Goal: Use online tool/utility: Utilize a website feature to perform a specific function

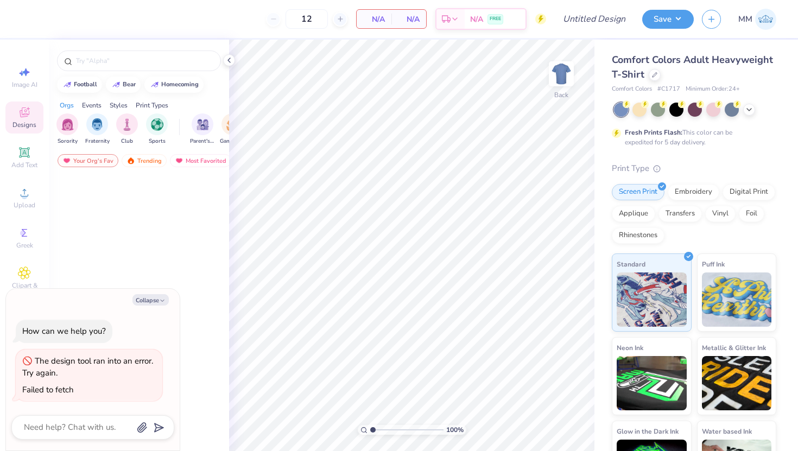
scroll to position [2440, 0]
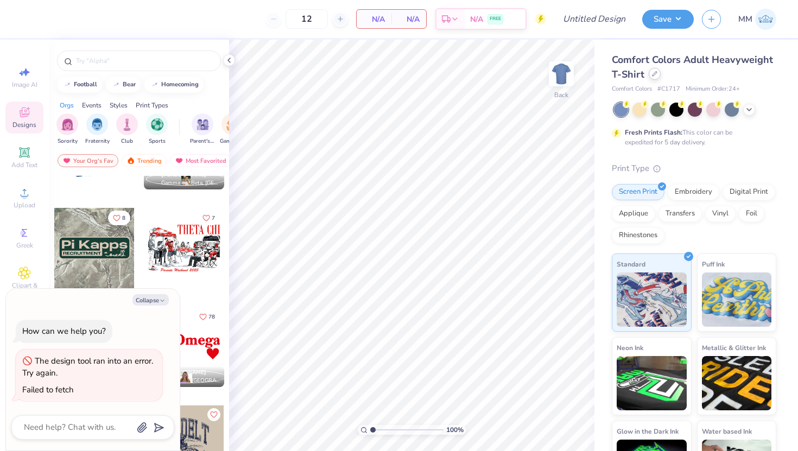
click at [658, 75] on div at bounding box center [655, 74] width 12 height 12
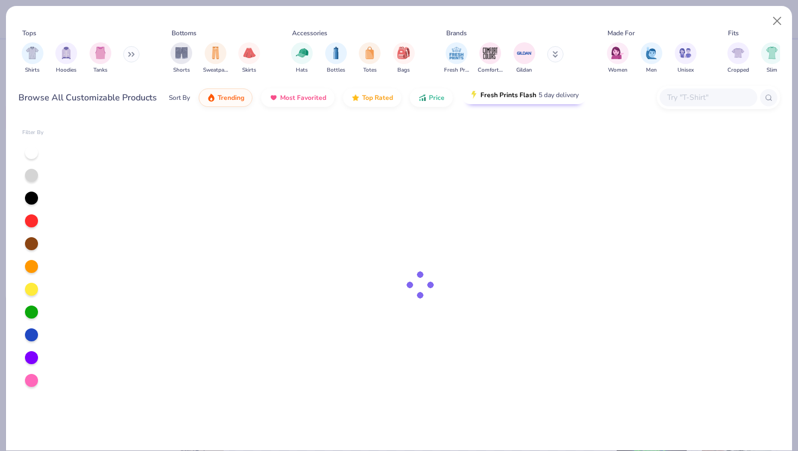
type textarea "x"
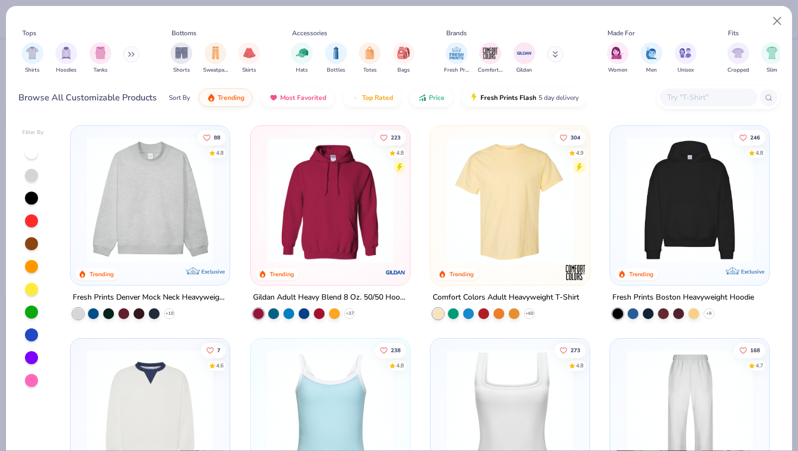
click at [675, 93] on input "text" at bounding box center [708, 97] width 84 height 12
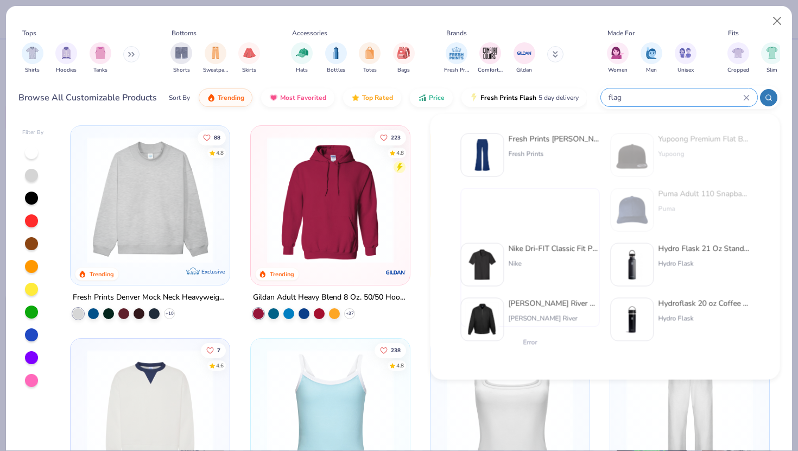
type input "flag"
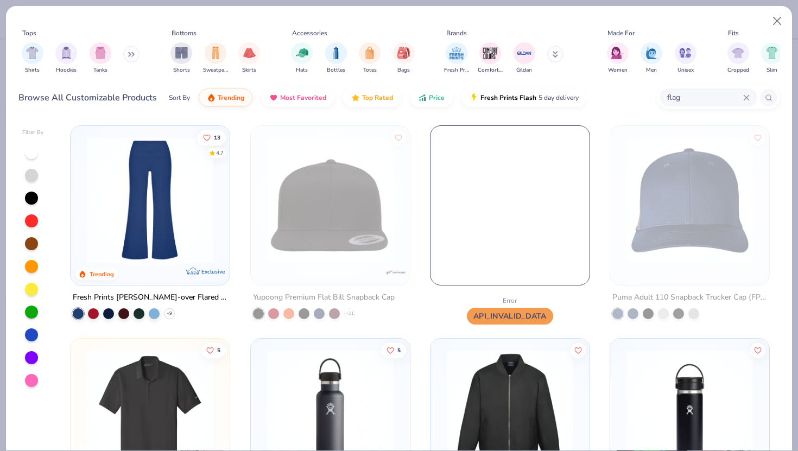
click at [750, 87] on div "flag" at bounding box center [718, 97] width 123 height 23
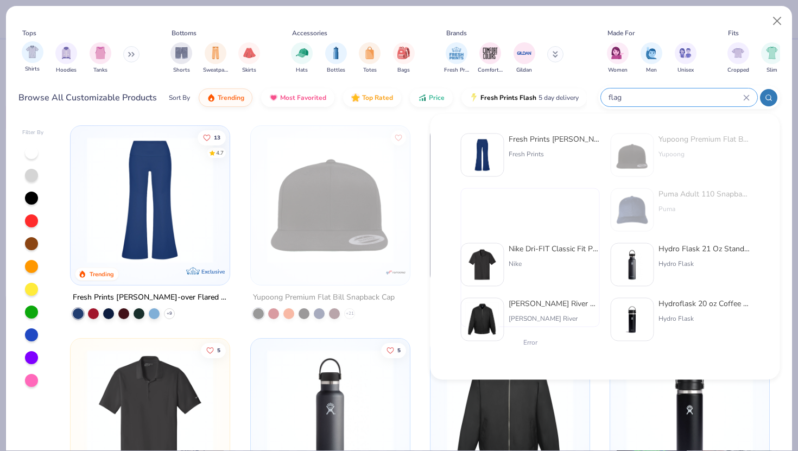
click at [22, 58] on div "Shirts" at bounding box center [33, 57] width 22 height 32
type textarea "x"
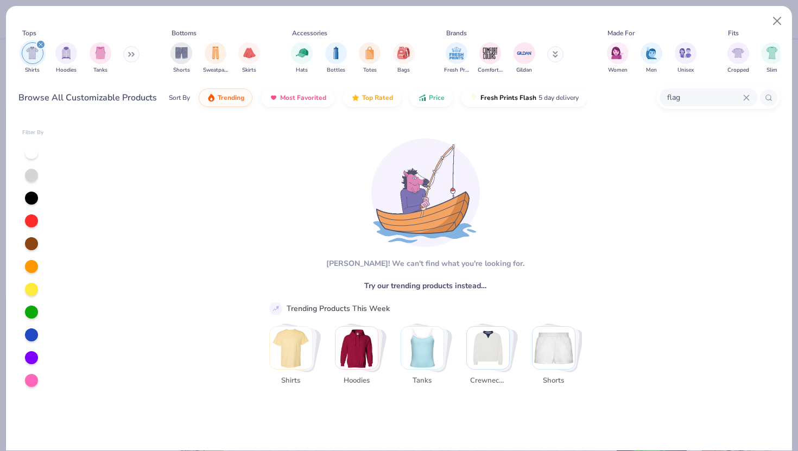
click at [746, 96] on icon at bounding box center [747, 98] width 7 height 7
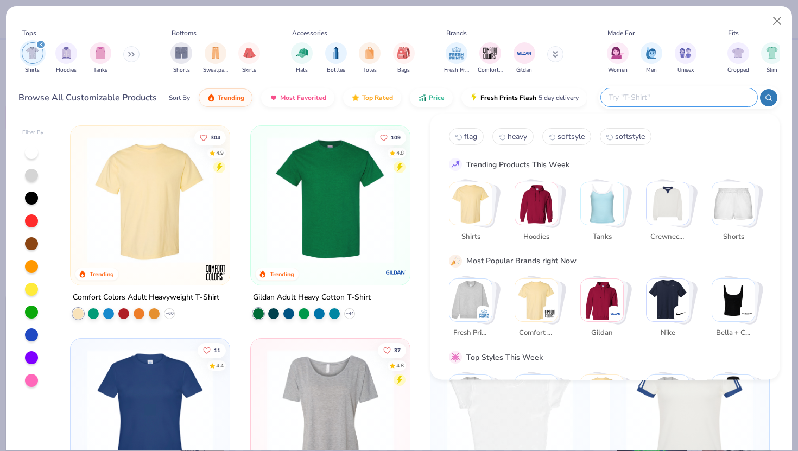
click at [770, 95] on circle at bounding box center [768, 97] width 5 height 5
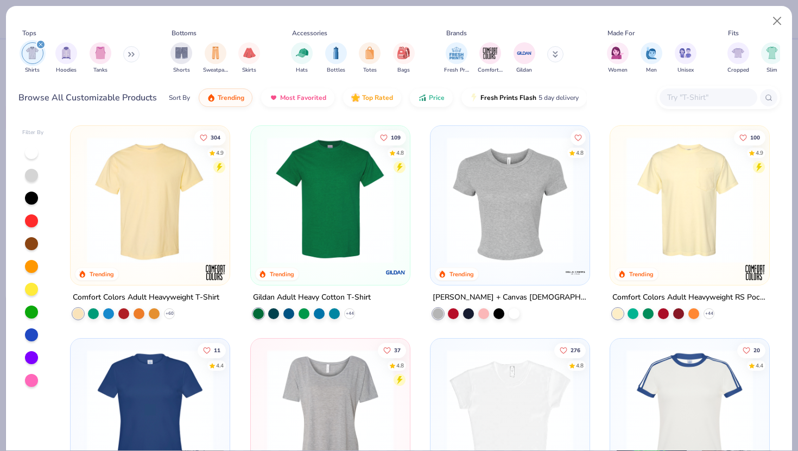
click at [180, 200] on img at bounding box center [149, 200] width 137 height 127
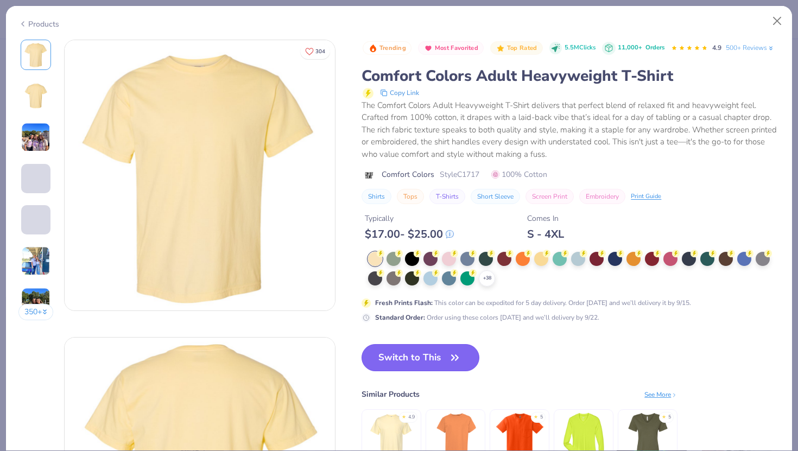
click at [415, 345] on button "Switch to This" at bounding box center [421, 357] width 118 height 27
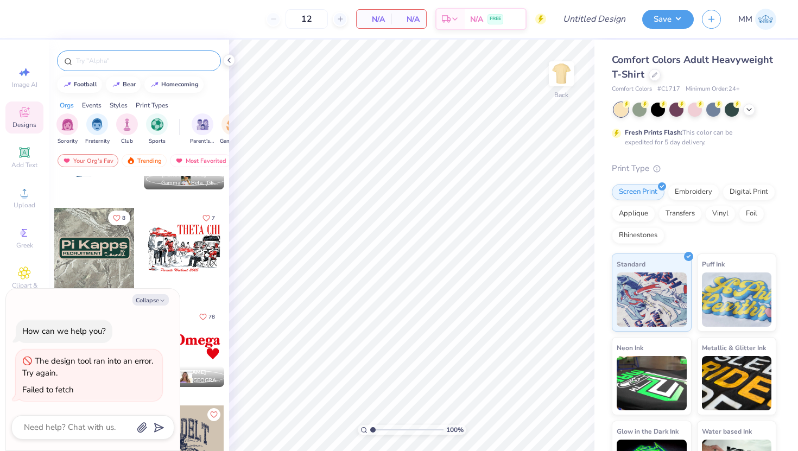
click at [142, 63] on input "text" at bounding box center [144, 60] width 139 height 11
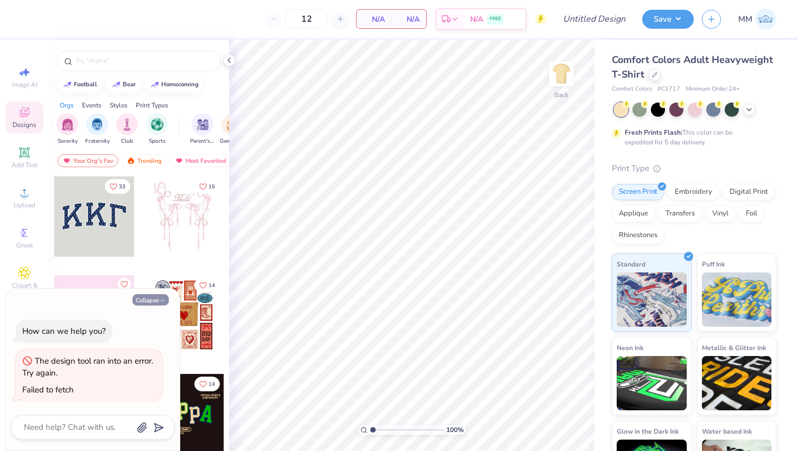
click at [156, 301] on button "Collapse" at bounding box center [151, 299] width 36 height 11
type textarea "x"
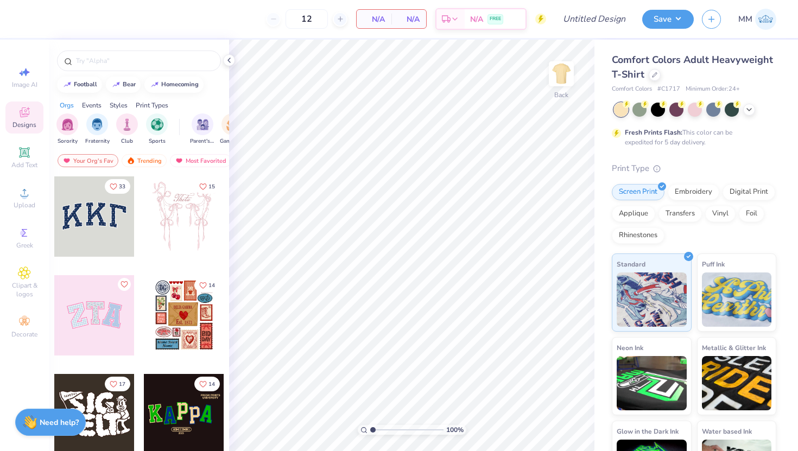
click at [115, 74] on div at bounding box center [139, 58] width 180 height 37
click at [14, 85] on span "Image AI" at bounding box center [25, 84] width 26 height 9
select select "4"
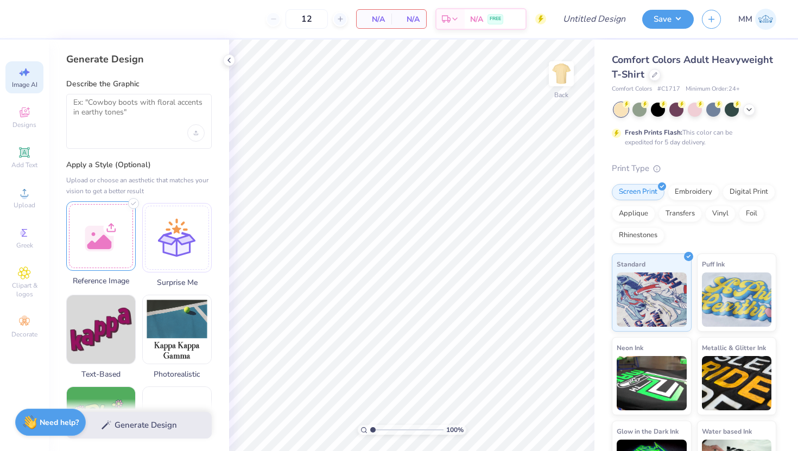
click at [111, 220] on div at bounding box center [101, 237] width 70 height 70
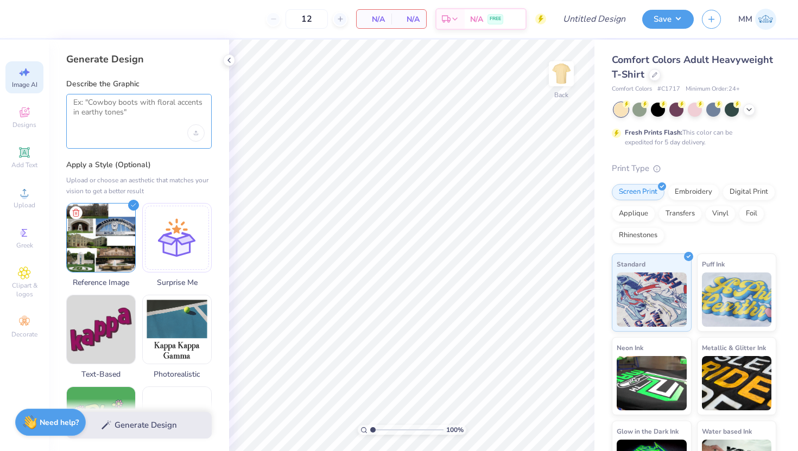
click at [155, 112] on textarea at bounding box center [138, 111] width 131 height 27
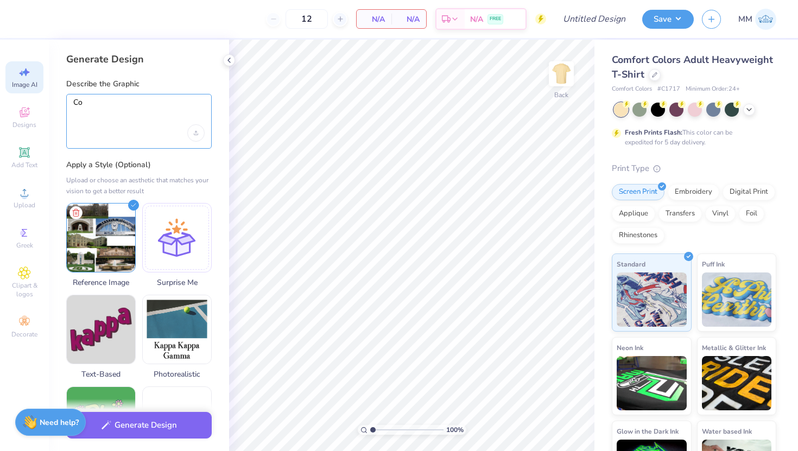
type textarea "C"
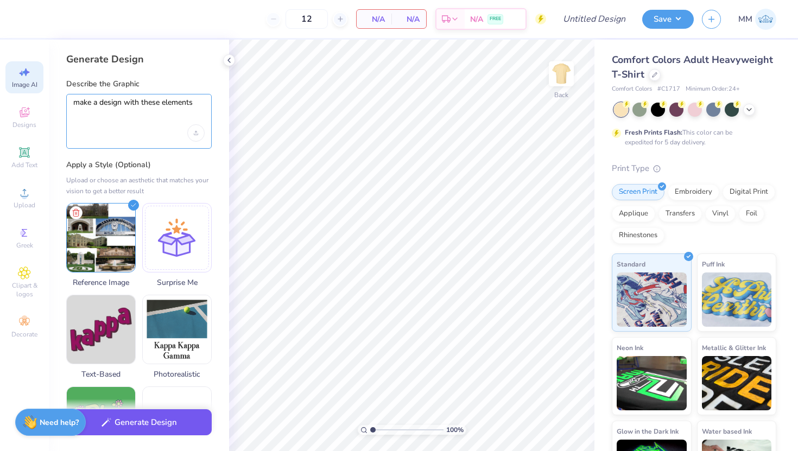
type textarea "make a design with these elements"
click at [156, 419] on button "Generate Design" at bounding box center [139, 423] width 146 height 27
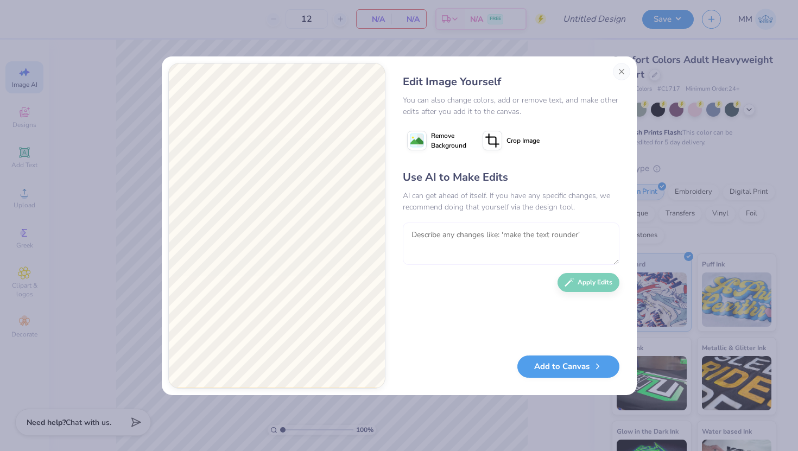
click at [463, 242] on textarea at bounding box center [511, 244] width 217 height 42
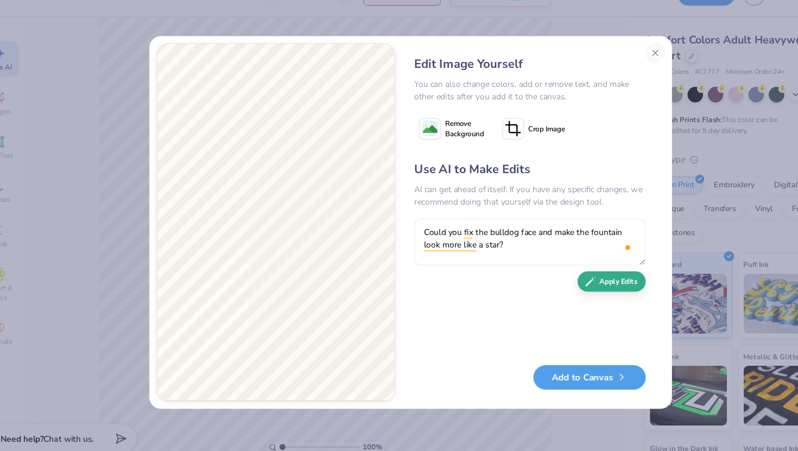
type textarea "Could you fix the bulldog face and make the fountain look more like a star?"
click at [565, 282] on icon "button" at bounding box center [563, 280] width 10 height 10
